Goal: Task Accomplishment & Management: Use online tool/utility

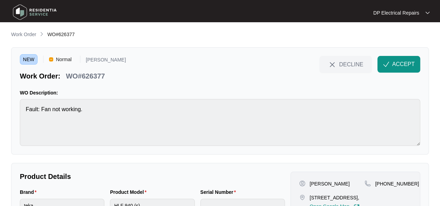
scroll to position [35, 0]
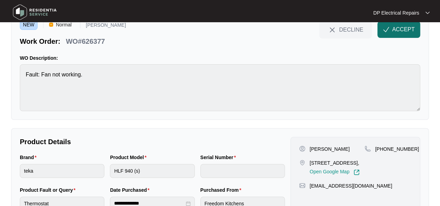
click at [398, 31] on span "ACCEPT" at bounding box center [403, 29] width 23 height 8
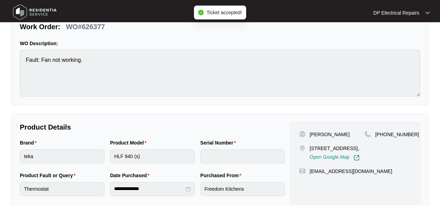
scroll to position [0, 0]
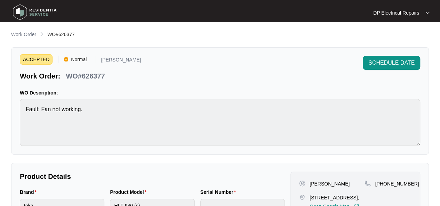
click at [89, 74] on p "WO#626377" at bounding box center [85, 76] width 39 height 10
click at [89, 73] on p "WO#626377" at bounding box center [85, 76] width 39 height 10
click at [90, 73] on p "WO#626377" at bounding box center [85, 76] width 39 height 10
copy p "626377"
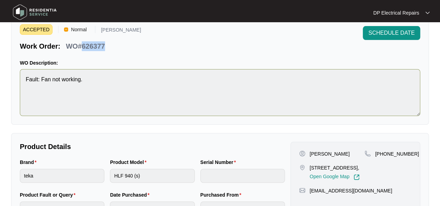
scroll to position [70, 0]
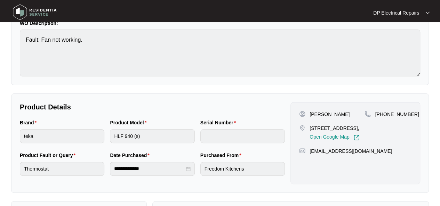
drag, startPoint x: 308, startPoint y: 127, endPoint x: 330, endPoint y: 142, distance: 26.3
click at [330, 141] on div "[STREET_ADDRESS], Open Google Map" at bounding box center [331, 133] width 65 height 16
copy p "[STREET_ADDRESS],"
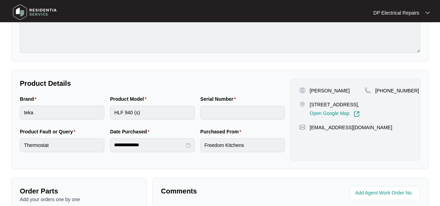
scroll to position [104, 0]
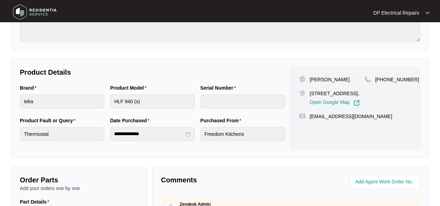
click at [269, 145] on div "Purchased From Freedom Kitchens" at bounding box center [243, 133] width 90 height 33
drag, startPoint x: 384, startPoint y: 78, endPoint x: 412, endPoint y: 81, distance: 28.6
click at [412, 81] on div "[PERSON_NAME] [STREET_ADDRESS][PERSON_NAME], Open Google Map [PHONE_NUMBER] [EM…" at bounding box center [355, 108] width 130 height 82
copy p "432651765"
click at [323, 72] on div "[PERSON_NAME] [STREET_ADDRESS][PERSON_NAME], Open Google Map [PHONE_NUMBER] [EM…" at bounding box center [355, 108] width 130 height 82
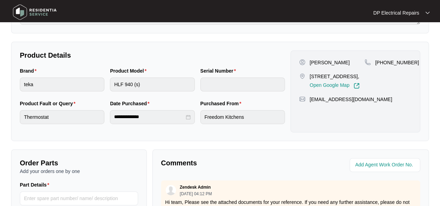
scroll to position [156, 0]
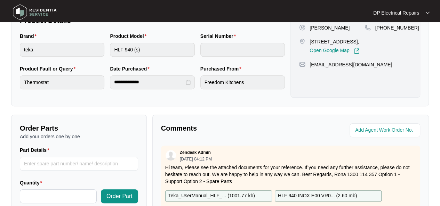
click at [291, 194] on p "HLF 940 INOX E00 VR0... ( 2.60 mb )" at bounding box center [317, 196] width 79 height 8
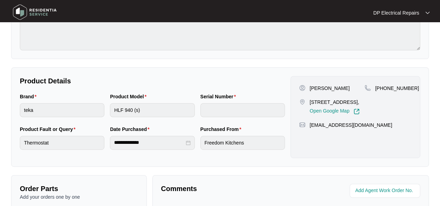
scroll to position [226, 0]
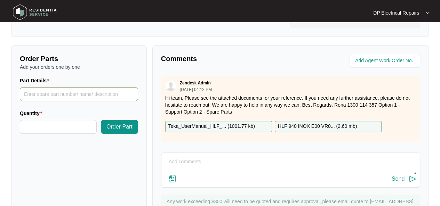
click at [64, 97] on input "Part Details" at bounding box center [79, 94] width 118 height 14
paste input "83140407"
type input "83140407"
click at [45, 130] on input "Quantity" at bounding box center [58, 126] width 76 height 13
type input "*"
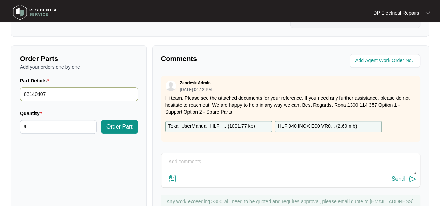
click at [73, 95] on input "83140407" at bounding box center [79, 94] width 118 height 14
click at [108, 71] on div "Order Parts Add your orders one by one Part Details 83140407 Quantity * Order P…" at bounding box center [79, 138] width 136 height 186
click at [121, 126] on span "Order Part" at bounding box center [119, 127] width 26 height 8
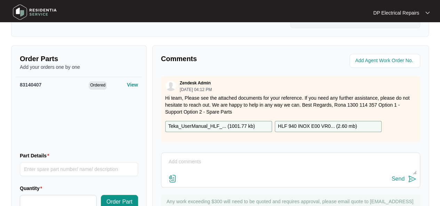
scroll to position [260, 0]
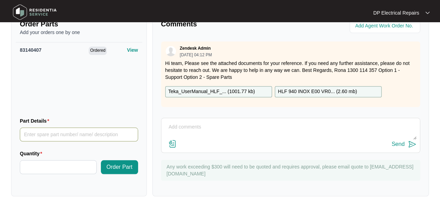
click at [50, 135] on input "Part Details" at bounding box center [79, 135] width 118 height 14
paste input "83140230"
type input "83140230"
click at [46, 161] on input "Quantity" at bounding box center [58, 167] width 76 height 13
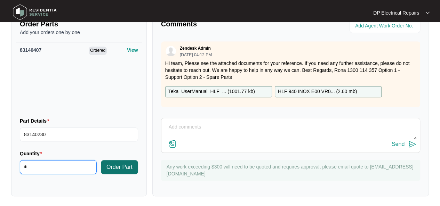
type input "*"
click at [119, 170] on span "Order Part" at bounding box center [119, 167] width 26 height 8
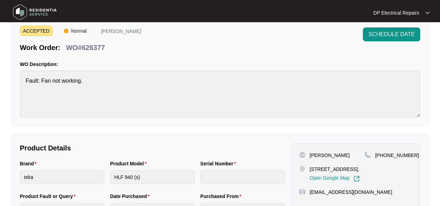
scroll to position [0, 0]
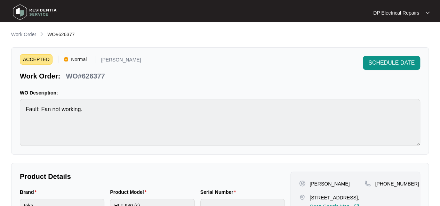
click at [85, 75] on p "WO#626377" at bounding box center [85, 76] width 39 height 10
copy p "626377"
